Goal: Task Accomplishment & Management: Manage account settings

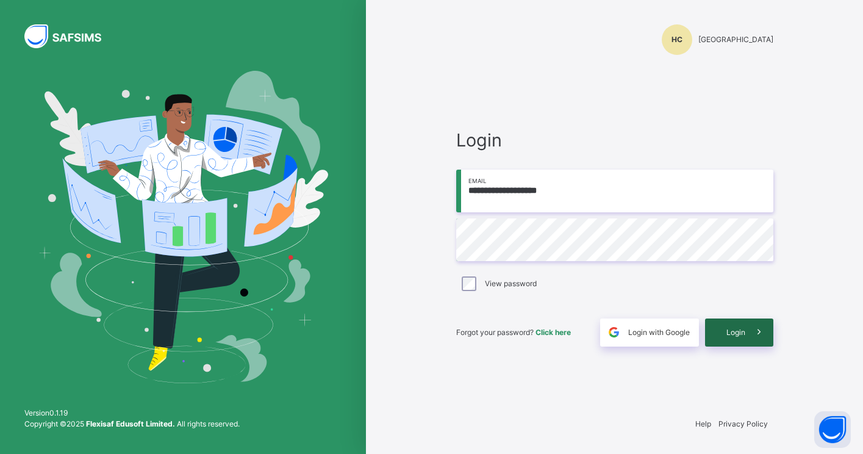
click at [717, 335] on div "Login" at bounding box center [739, 332] width 68 height 28
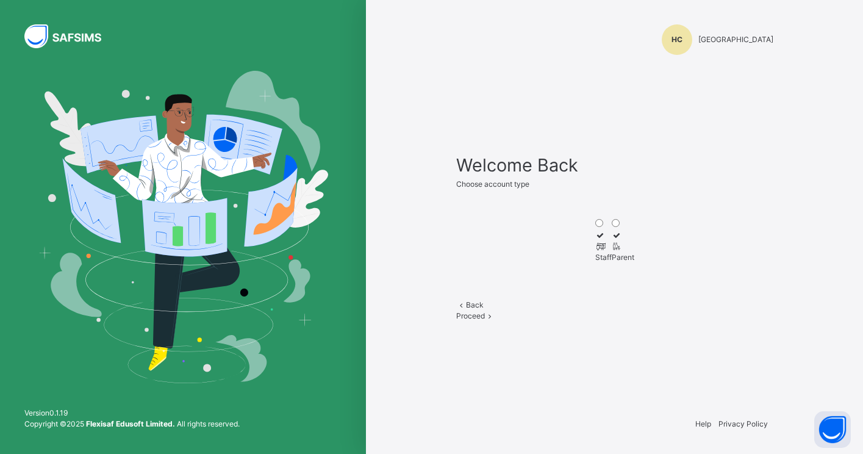
click at [595, 252] on div "Staff" at bounding box center [603, 257] width 16 height 11
click at [485, 320] on span "Proceed" at bounding box center [470, 315] width 29 height 9
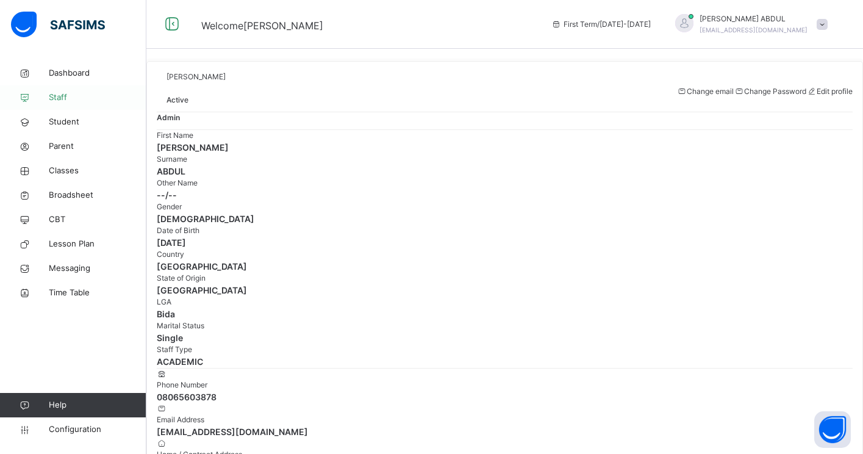
click at [65, 96] on span "Staff" at bounding box center [98, 97] width 98 height 12
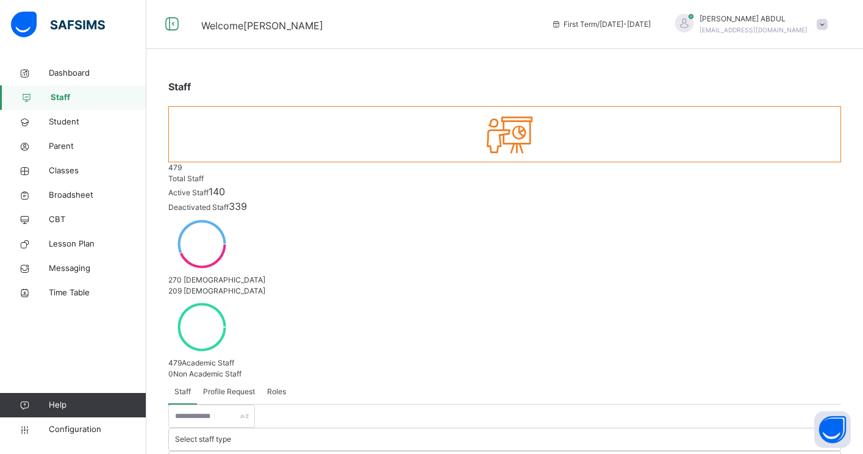
click at [239, 386] on span "Profile Request" at bounding box center [229, 391] width 52 height 11
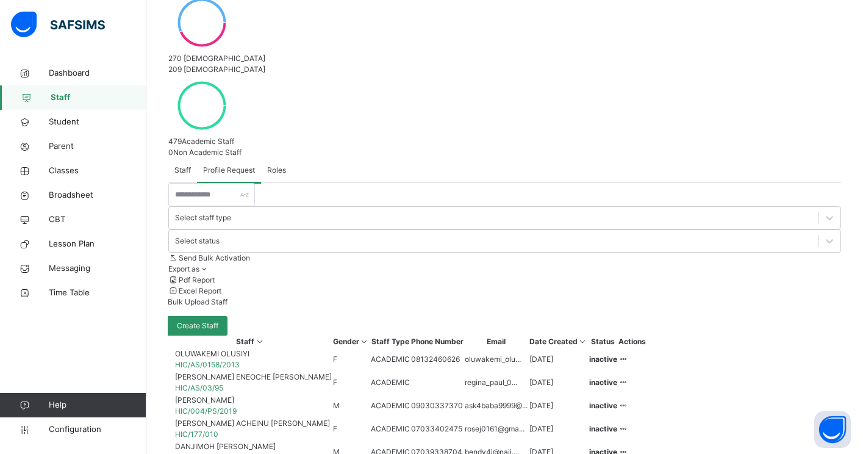
scroll to position [218, 0]
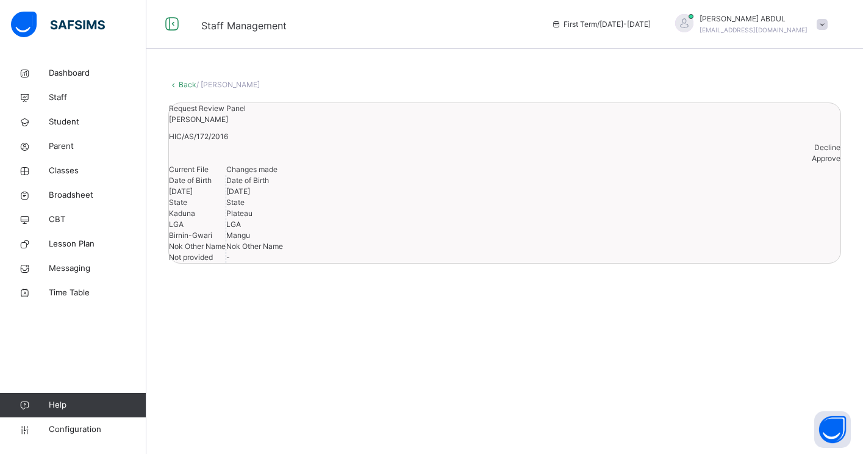
click at [811, 163] on span "Approve" at bounding box center [825, 158] width 29 height 9
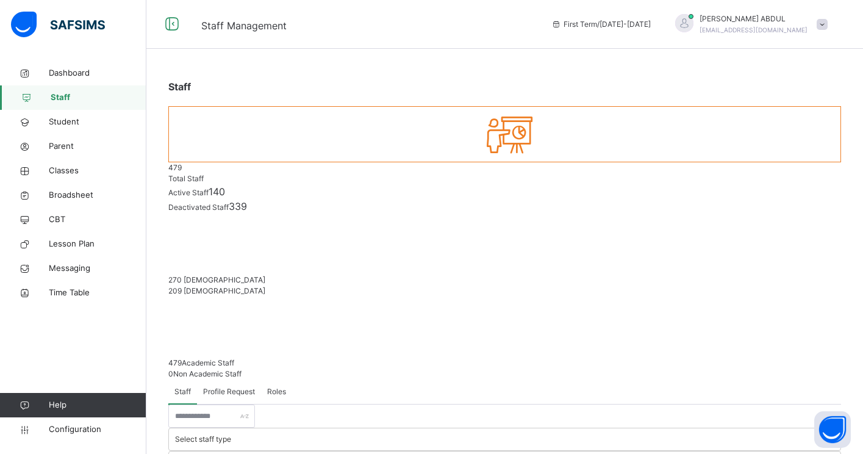
scroll to position [99, 0]
